Goal: Task Accomplishment & Management: Complete application form

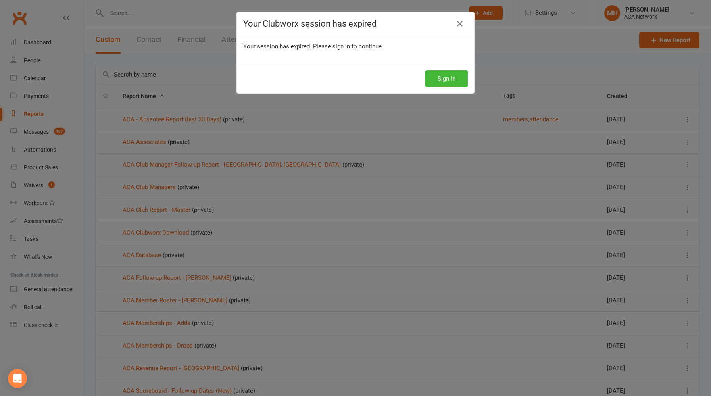
select select "100"
click at [445, 78] on button "Sign In" at bounding box center [446, 78] width 42 height 17
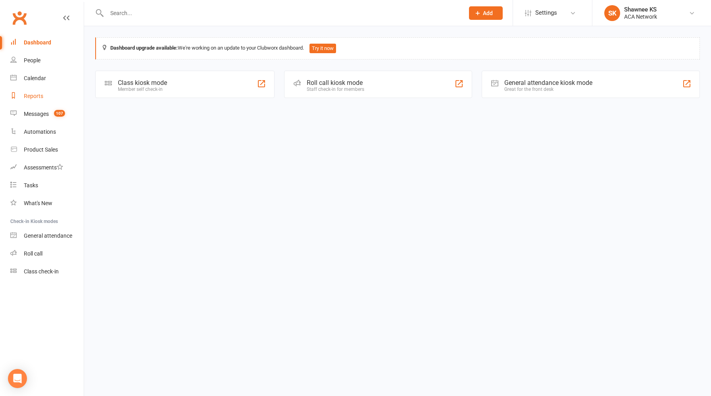
click at [39, 99] on link "Reports" at bounding box center [46, 96] width 73 height 18
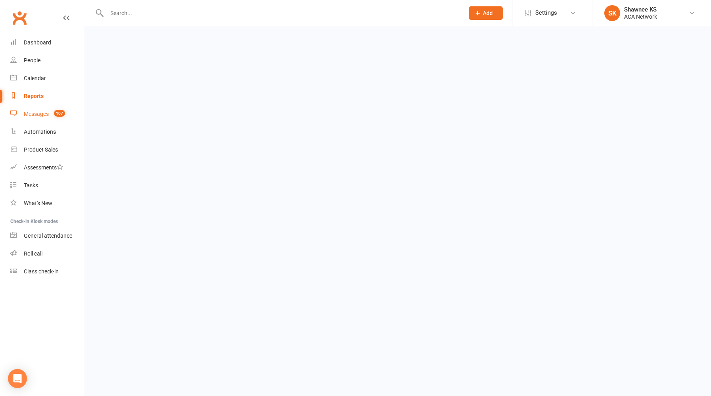
select select "100"
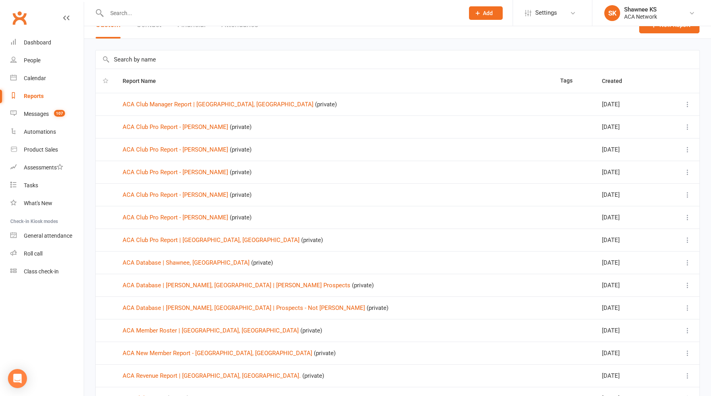
scroll to position [19, 0]
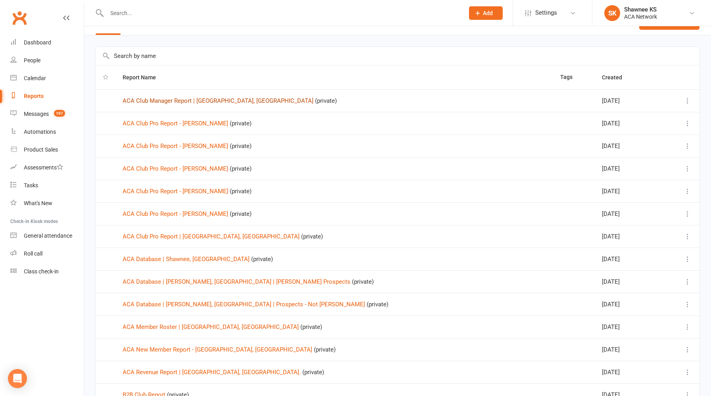
click at [196, 101] on link "ACA Club Manager Report | Shawnee, KS" at bounding box center [218, 100] width 191 height 7
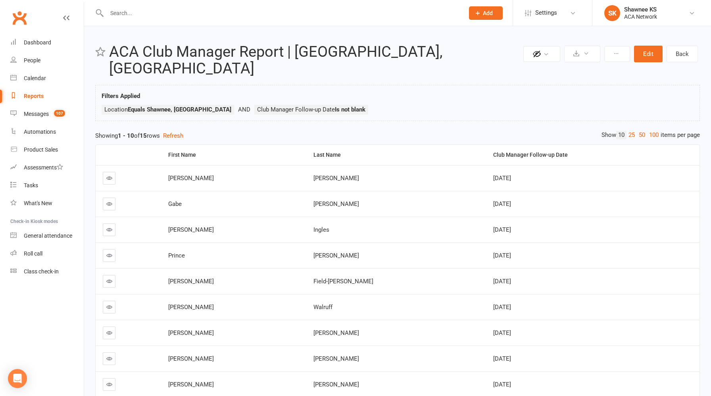
click at [107, 175] on icon at bounding box center [109, 178] width 6 height 6
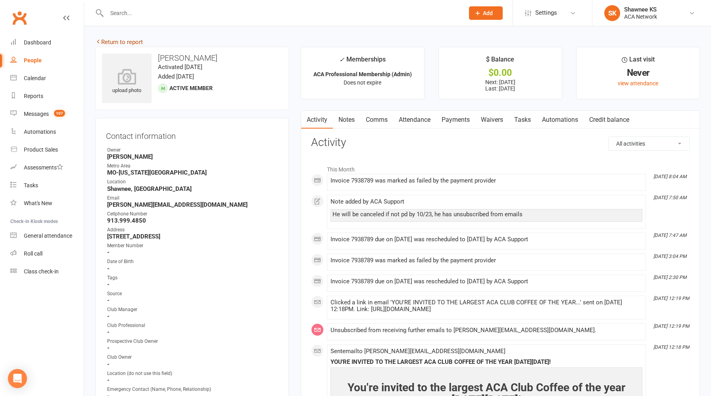
click at [120, 42] on link "Return to report" at bounding box center [119, 41] width 48 height 7
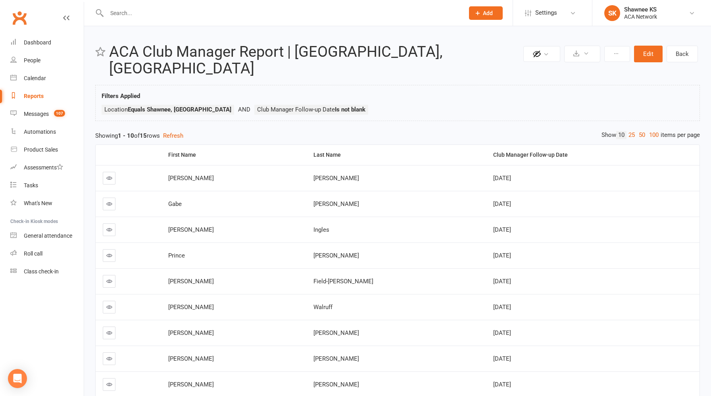
click at [35, 95] on div "Reports" at bounding box center [34, 96] width 20 height 6
select select "100"
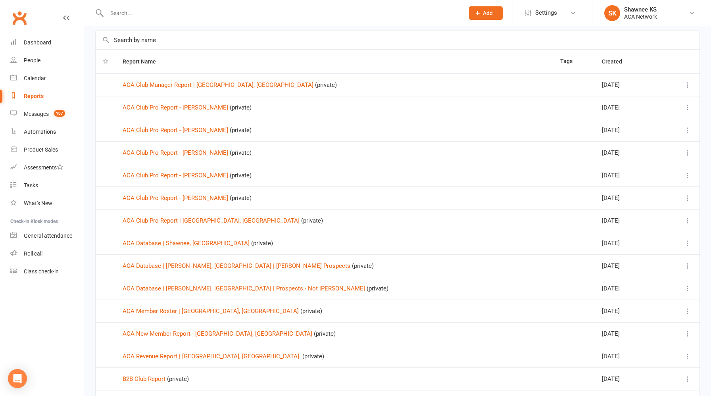
scroll to position [36, 0]
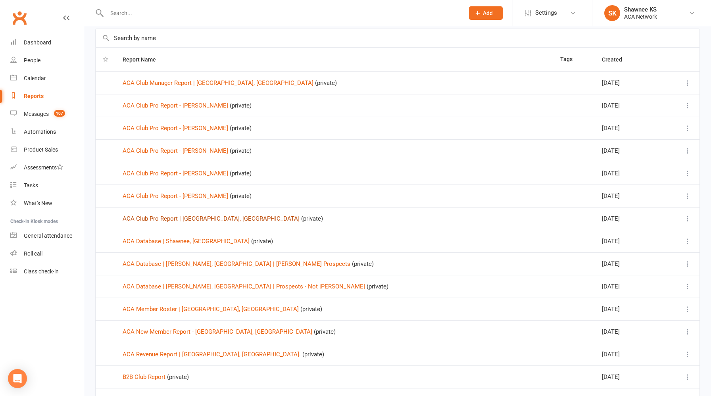
click at [179, 217] on link "ACA Club Pro Report | Shawnee, KS" at bounding box center [211, 218] width 177 height 7
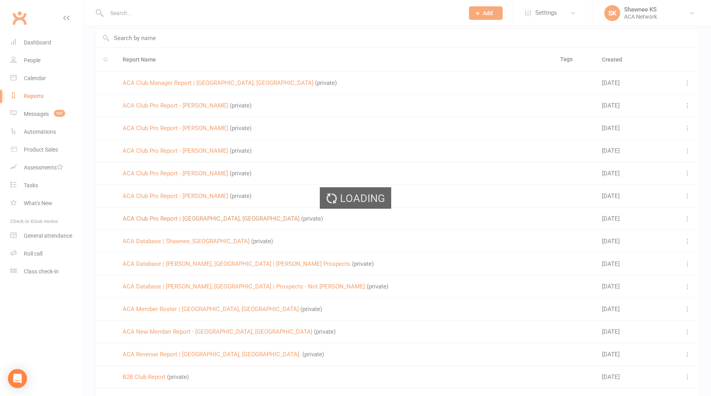
click at [179, 217] on div "Loading" at bounding box center [355, 198] width 711 height 396
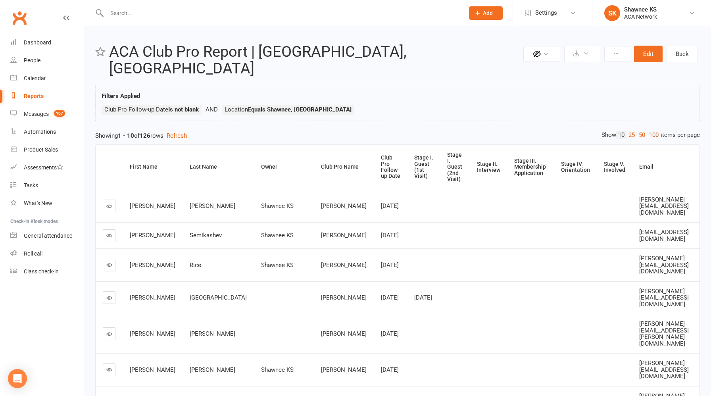
click at [651, 131] on link "100" at bounding box center [653, 135] width 13 height 8
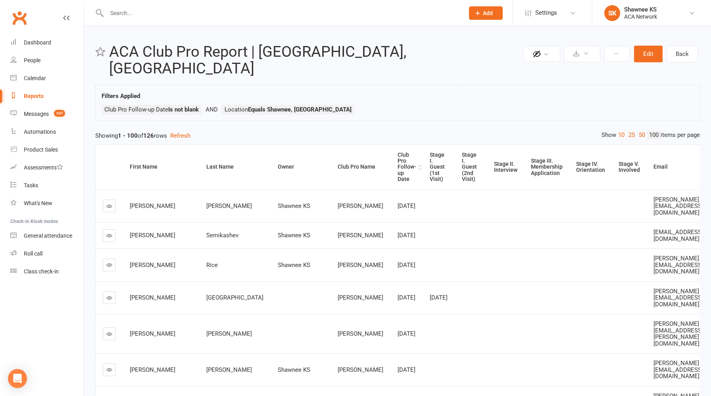
click at [397, 153] on div "Club Pro Follow-up Date" at bounding box center [406, 167] width 19 height 31
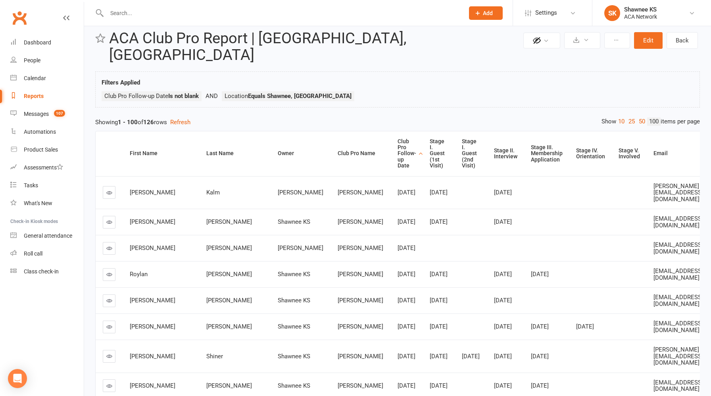
scroll to position [2, 0]
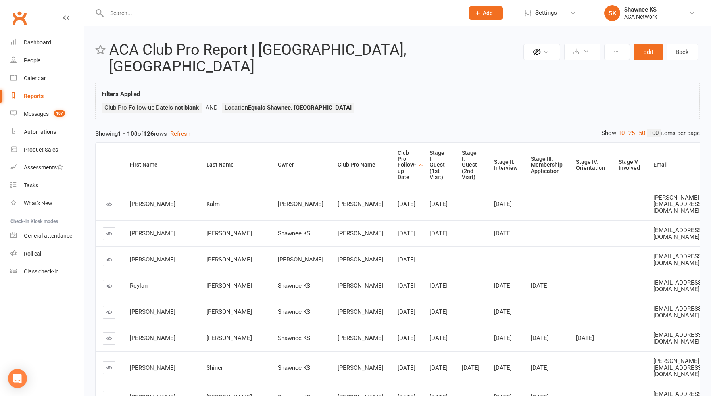
click at [107, 201] on icon at bounding box center [109, 204] width 6 height 6
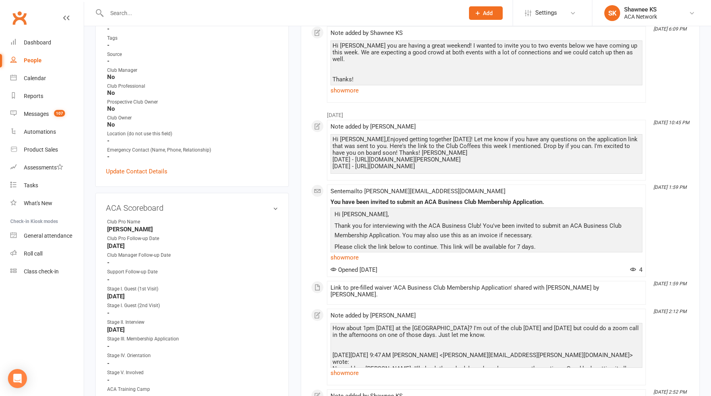
scroll to position [234, 0]
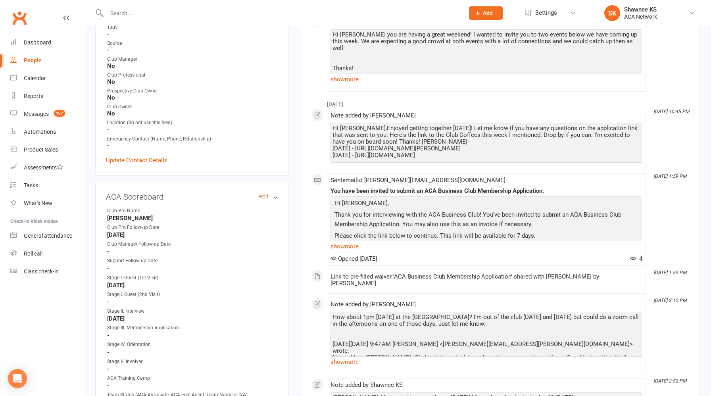
click at [261, 196] on link "edit" at bounding box center [264, 196] width 10 height 7
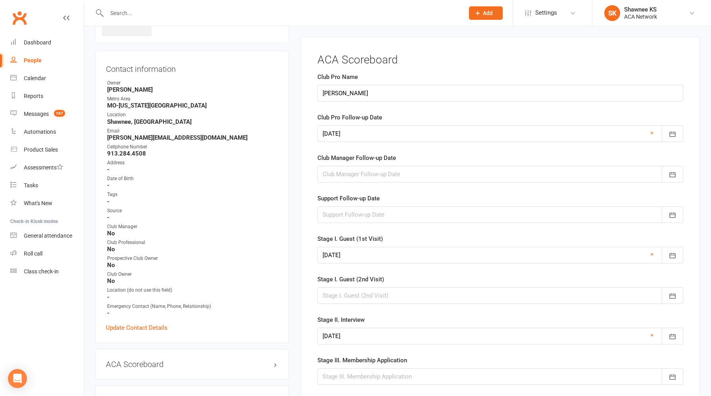
scroll to position [64, 0]
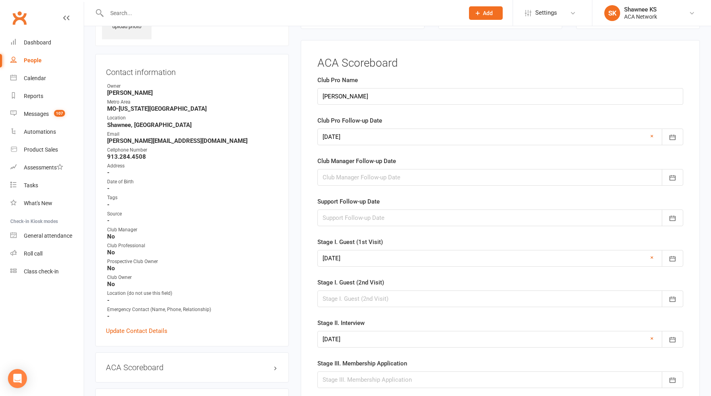
click at [417, 136] on div at bounding box center [500, 137] width 366 height 17
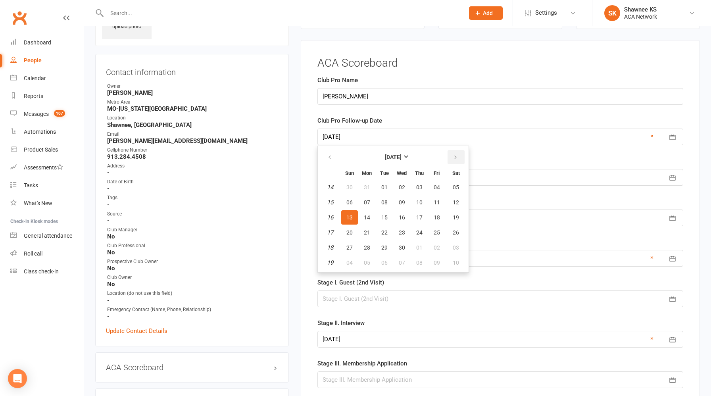
click at [456, 155] on icon "button" at bounding box center [456, 157] width 6 height 6
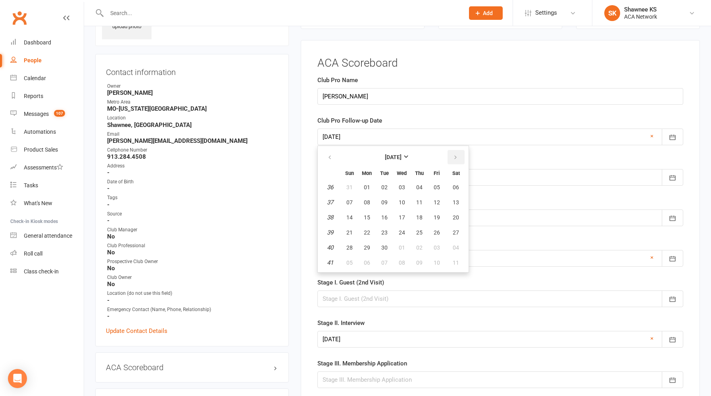
click at [456, 155] on icon "button" at bounding box center [456, 157] width 6 height 6
click at [454, 188] on span "01" at bounding box center [456, 187] width 6 height 6
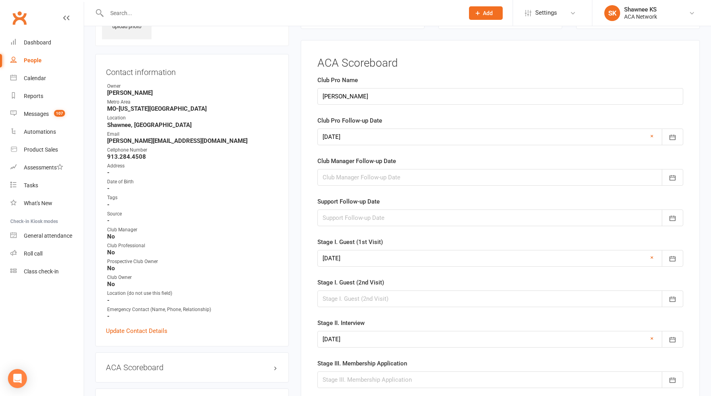
click at [351, 144] on div at bounding box center [500, 137] width 366 height 17
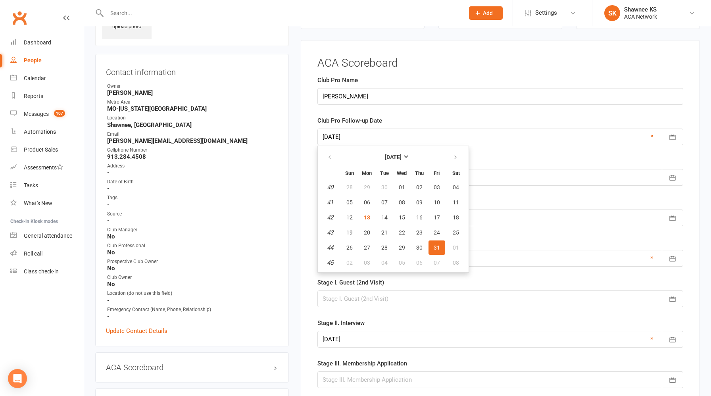
click at [351, 140] on div at bounding box center [500, 137] width 366 height 17
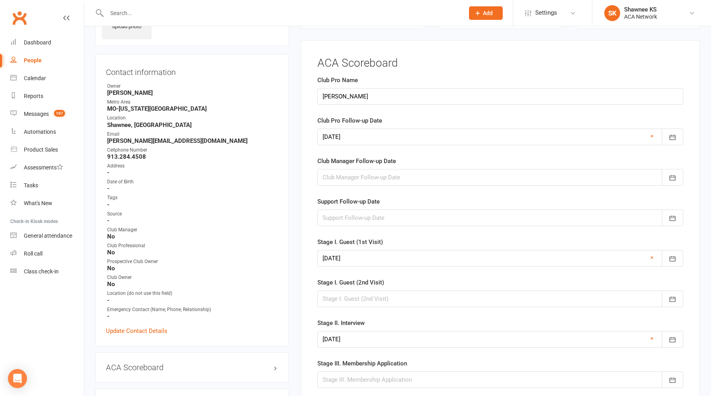
click at [351, 141] on div at bounding box center [500, 137] width 366 height 17
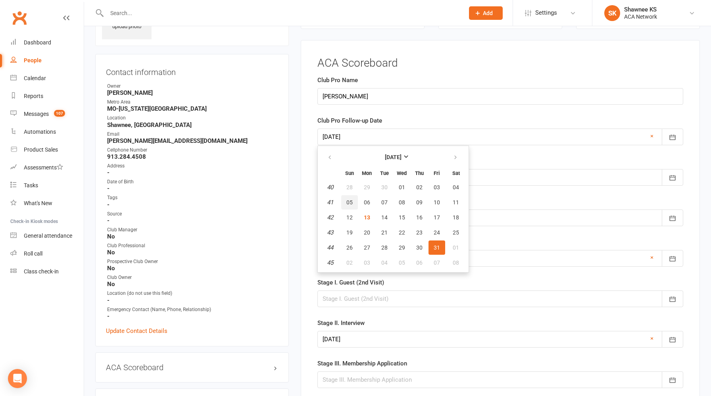
click at [353, 204] on button "05" at bounding box center [349, 202] width 17 height 14
type input "05 Oct 2025"
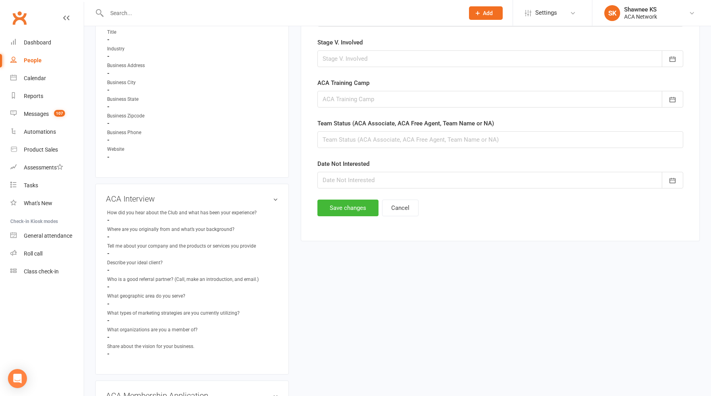
scroll to position [466, 0]
click at [358, 212] on button "Save changes" at bounding box center [347, 207] width 61 height 17
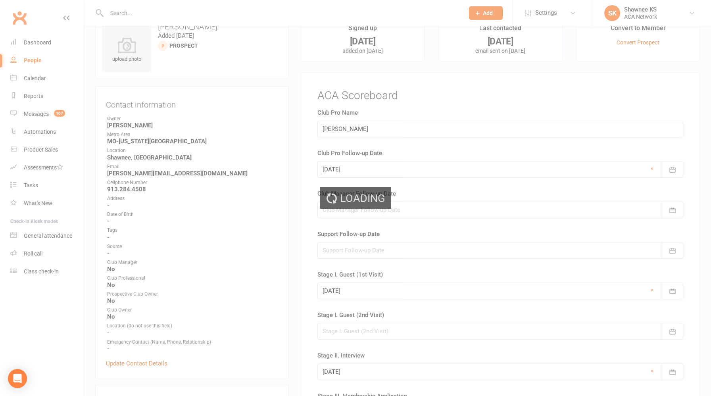
scroll to position [0, 0]
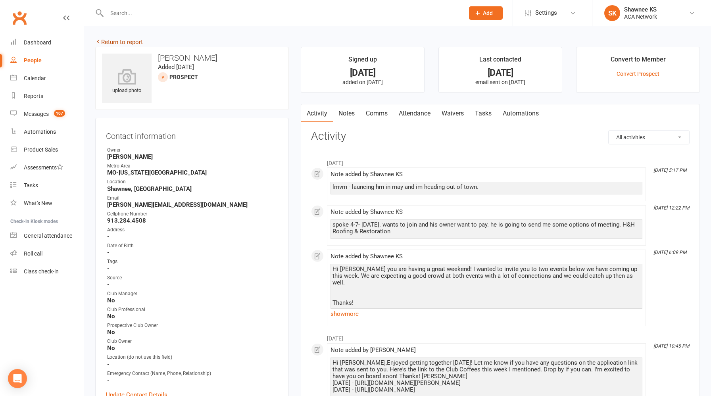
click at [124, 44] on link "Return to report" at bounding box center [119, 41] width 48 height 7
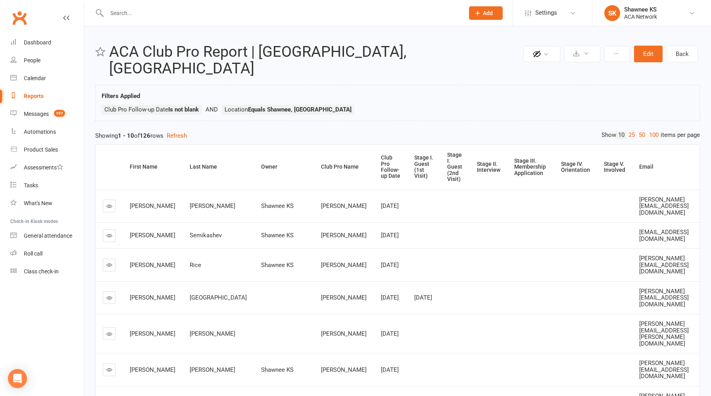
click at [211, 12] on input "text" at bounding box center [281, 13] width 354 height 11
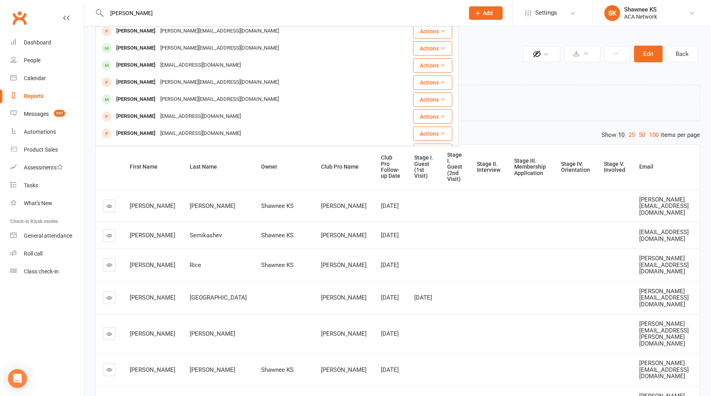
scroll to position [222, 0]
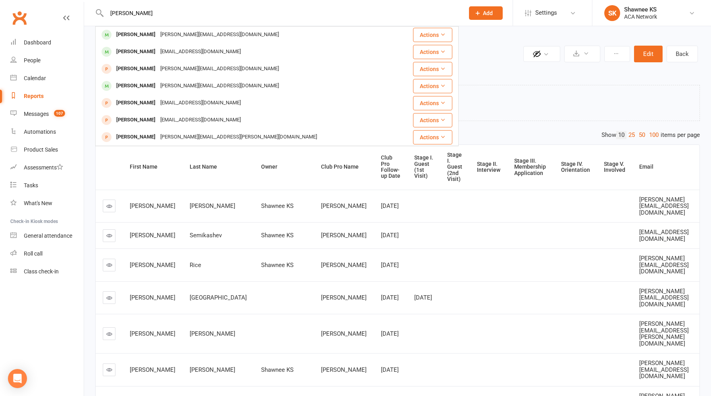
click at [282, 15] on input "courtney" at bounding box center [281, 13] width 354 height 11
type input "c"
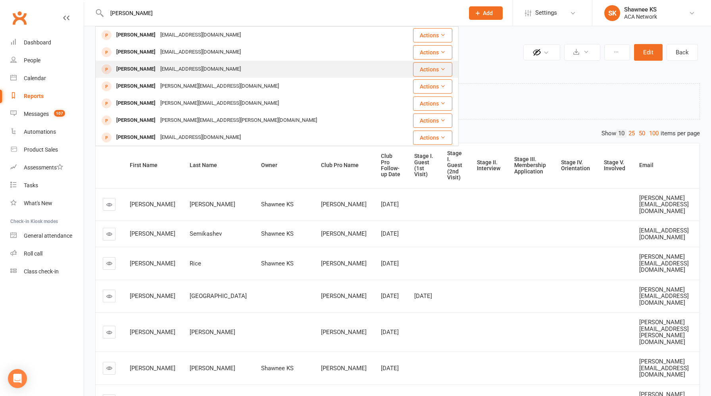
scroll to position [0, 0]
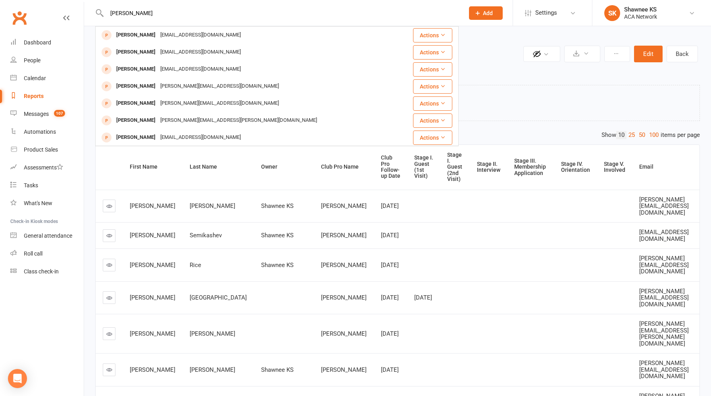
drag, startPoint x: 140, startPoint y: 14, endPoint x: 54, endPoint y: 8, distance: 86.7
click at [54, 2] on header "gabrielle Gabrielle Jones gjones@followmmc.com Actions Gabrielle Taylor bisiat3…" at bounding box center [355, 2] width 711 height 0
paste input "@jayellefirm.com"
type input "gabrielle@jayellefirm.com"
click at [487, 18] on button "Add" at bounding box center [486, 12] width 34 height 13
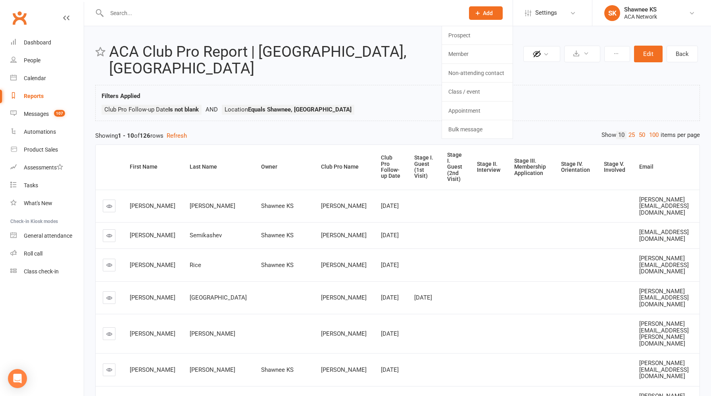
click at [349, 15] on input "text" at bounding box center [281, 13] width 354 height 11
paste input "gabrielle@jayellefirm.com"
type input "gabrielle@jayellefirm.com"
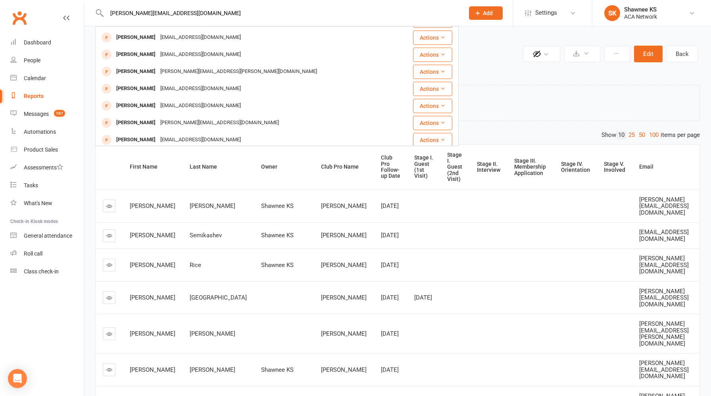
scroll to position [111, 0]
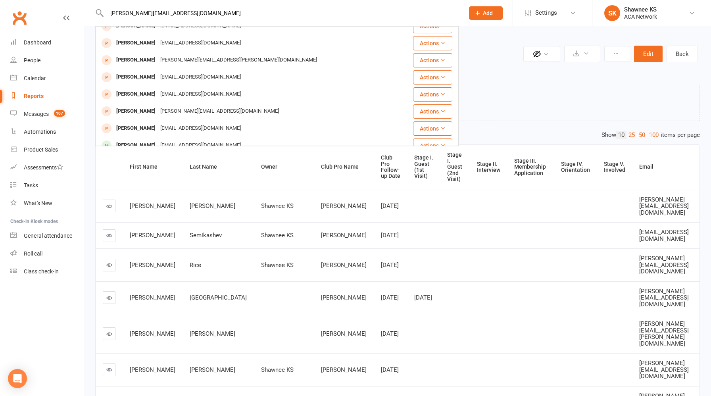
click at [484, 15] on span "Add" at bounding box center [488, 13] width 10 height 6
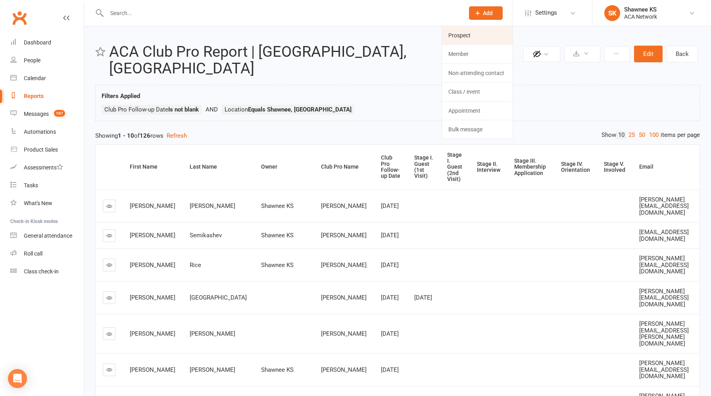
click at [471, 38] on link "Prospect" at bounding box center [477, 35] width 71 height 18
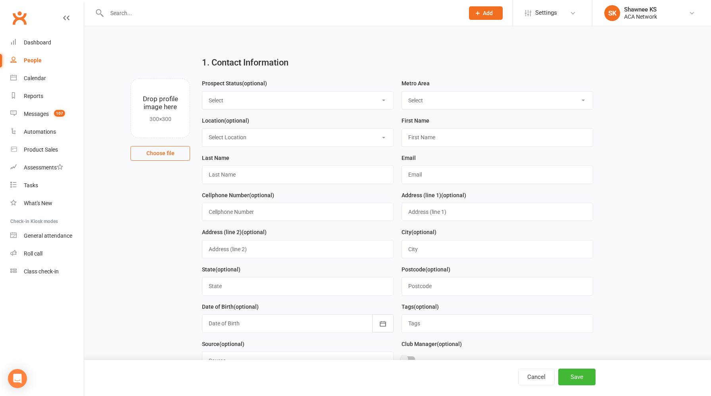
click at [426, 102] on select "Select ACA AL-Birmingham AL-Mobile AR-Ft. Smith AR-Little Rock AR-NW Arkansas A…" at bounding box center [497, 100] width 191 height 17
select select "GA-Atlanta"
click at [402, 92] on select "Select ACA AL-Birmingham AL-Mobile AR-Ft. Smith AR-Little Rock AR-NW Arkansas A…" at bounding box center [497, 100] width 191 height 17
click at [420, 139] on input "text" at bounding box center [497, 137] width 192 height 18
type input "Gabrielle"
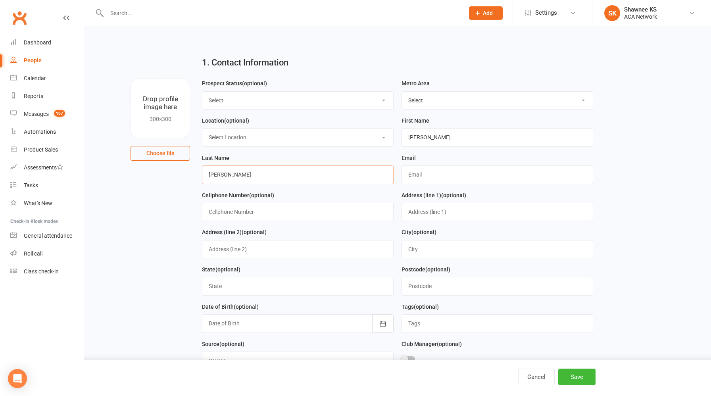
type input "Jones"
click at [426, 174] on input "text" at bounding box center [497, 174] width 192 height 18
paste input "gabrielle@jayellefirm.com"
type input "gabrielle@jayellefirm.com"
drag, startPoint x: 301, startPoint y: 180, endPoint x: 209, endPoint y: 181, distance: 91.6
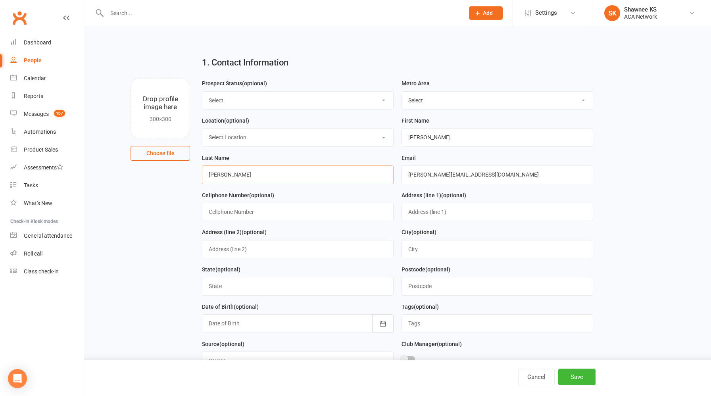
click at [209, 181] on input "Jones" at bounding box center [298, 174] width 192 height 18
type input "J"
type input "Mills"
click at [223, 214] on input "text" at bounding box center [298, 212] width 192 height 18
paste input "678-904-5673"
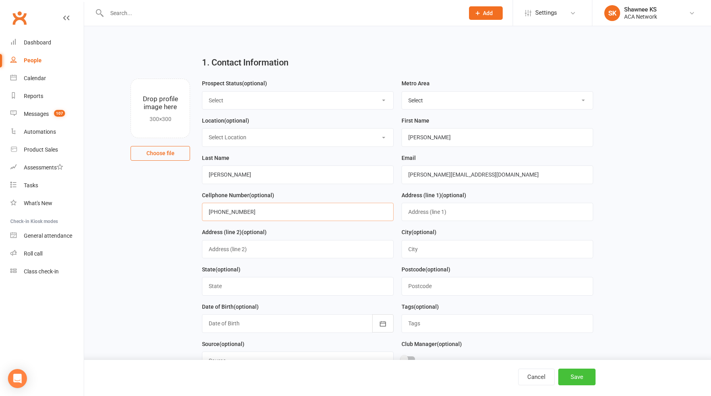
type input "678-904-5673"
click at [578, 378] on button "Save" at bounding box center [576, 376] width 37 height 17
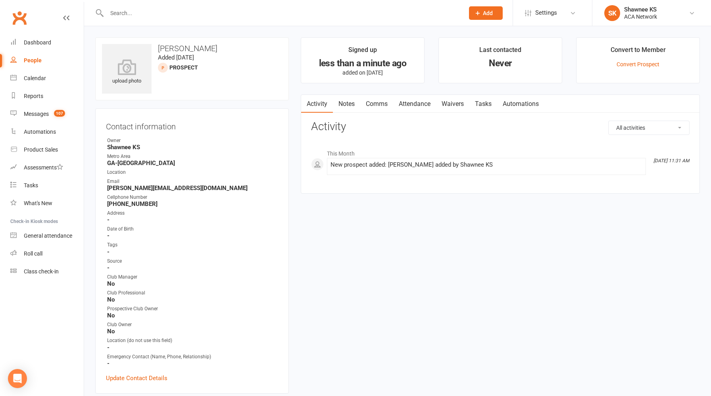
click at [349, 101] on link "Notes" at bounding box center [346, 104] width 27 height 18
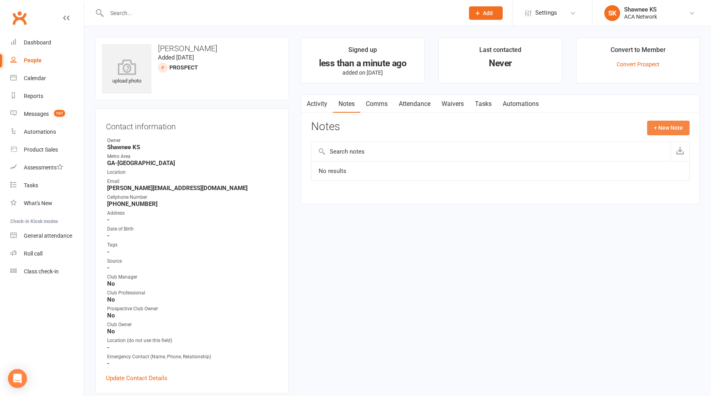
click at [659, 133] on button "+ New Note" at bounding box center [668, 128] width 42 height 14
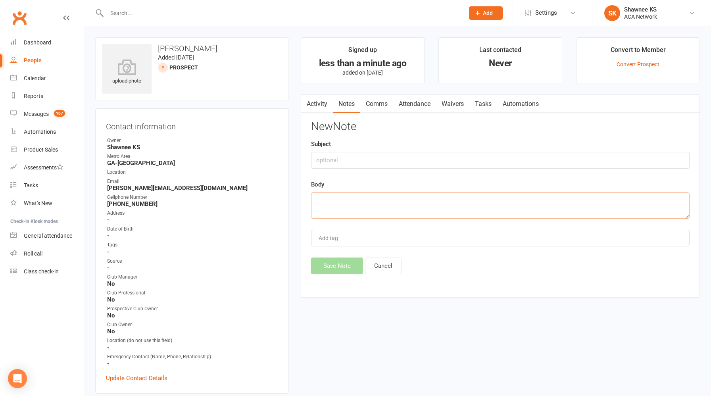
click at [373, 204] on textarea at bounding box center [500, 205] width 378 height 26
paste textarea "Martin Hess <martin.hess@acanetwork.org> 11:28 AM (0 minutes ago) to Gabrielle,…"
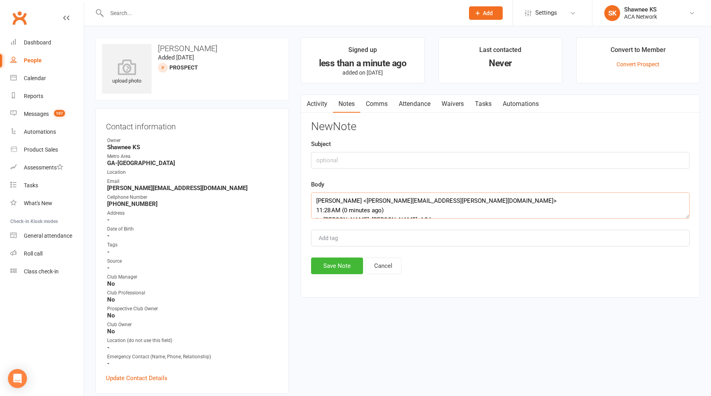
scroll to position [129, 0]
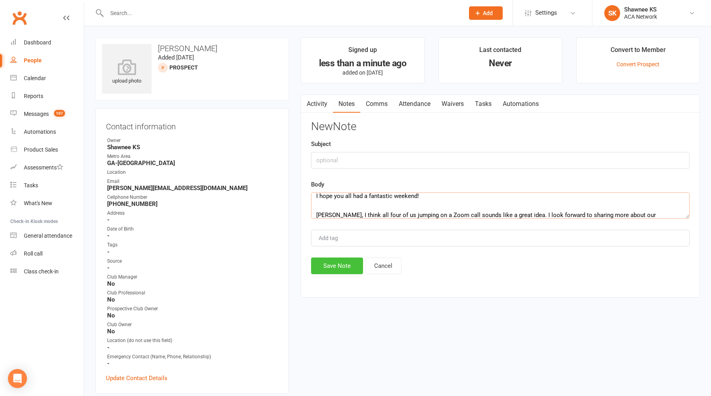
type textarea "Martin Hess <martin.hess@acanetwork.org> 11:28 AM (0 minutes ago) to Gabrielle,…"
click at [328, 271] on button "Save Note" at bounding box center [337, 265] width 52 height 17
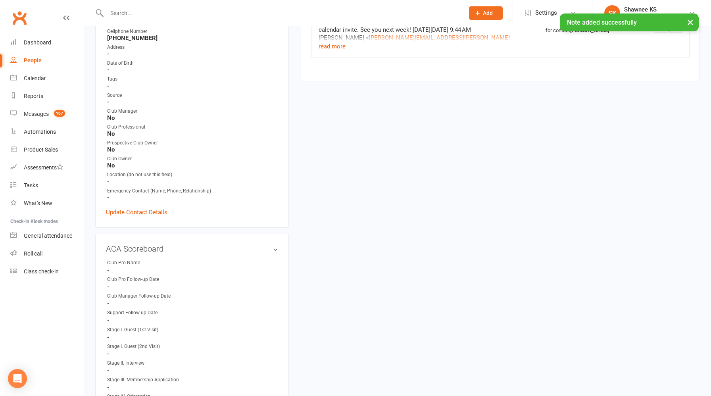
scroll to position [180, 0]
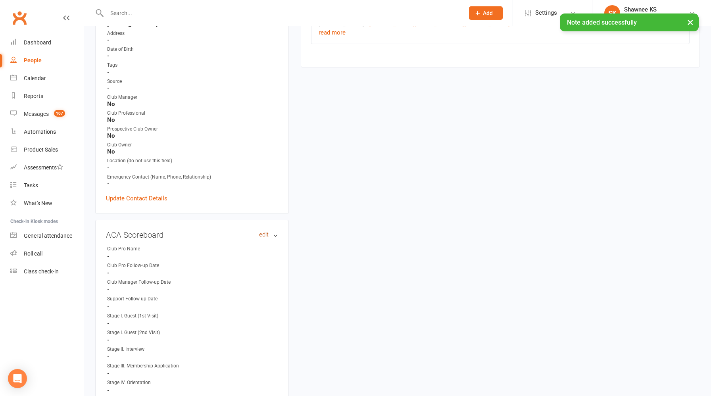
click at [263, 232] on link "edit" at bounding box center [264, 234] width 10 height 7
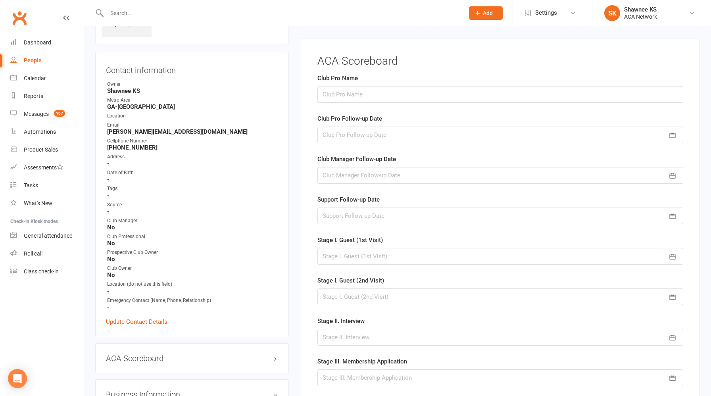
scroll to position [54, 0]
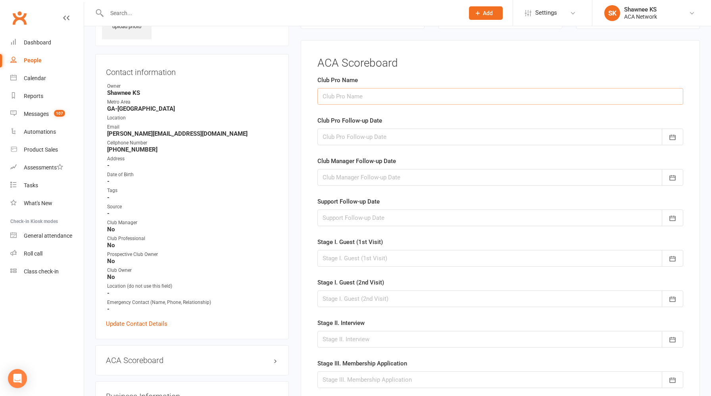
click at [347, 94] on input "text" at bounding box center [500, 96] width 366 height 17
type input "[PERSON_NAME]"
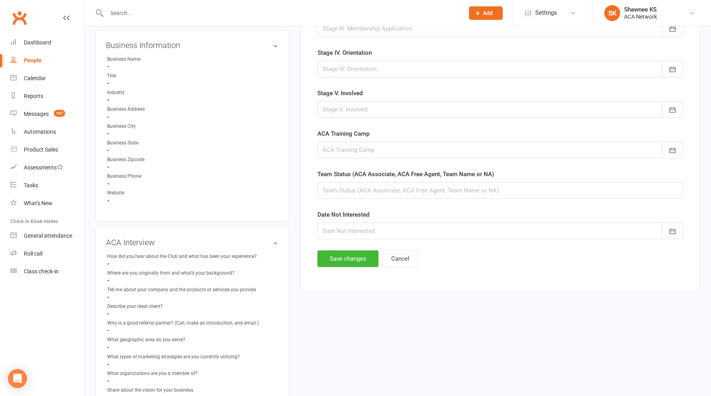
scroll to position [515, 0]
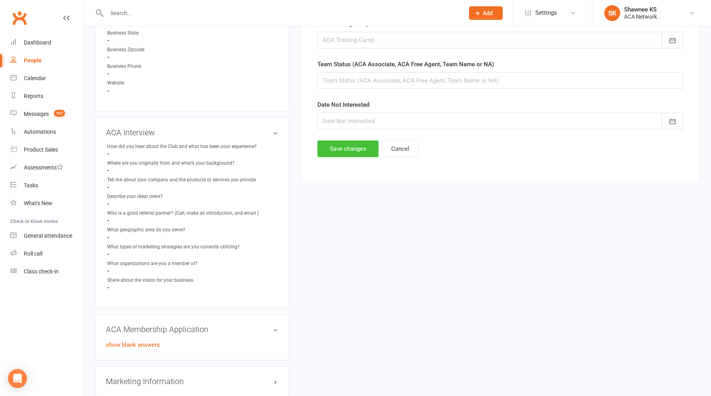
click at [343, 148] on button "Save changes" at bounding box center [347, 148] width 61 height 17
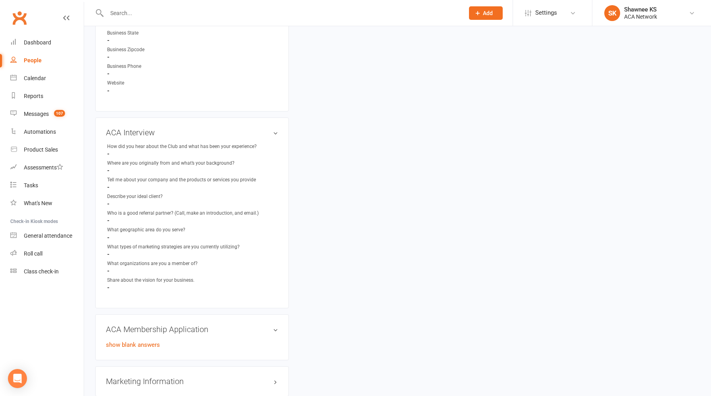
click at [218, 10] on input "text" at bounding box center [281, 13] width 354 height 11
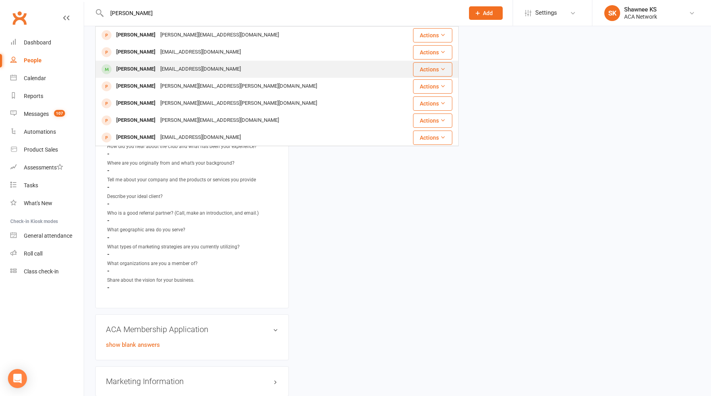
type input "steve roper"
click at [166, 70] on div "sroper.kcfloorworx@gmail.com" at bounding box center [200, 69] width 85 height 12
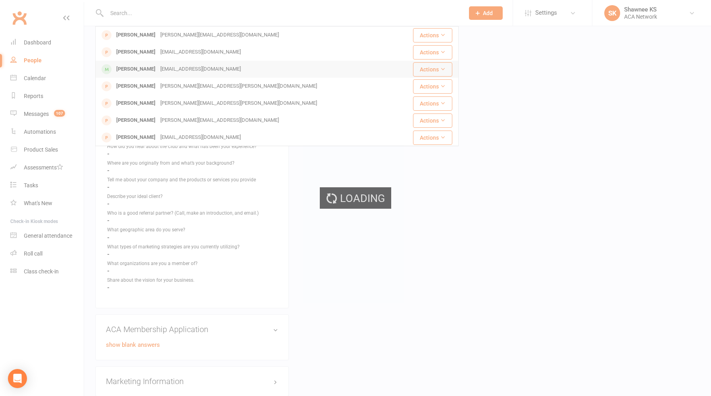
click at [166, 70] on div "Loading" at bounding box center [355, 198] width 711 height 396
